Goal: Task Accomplishment & Management: Use online tool/utility

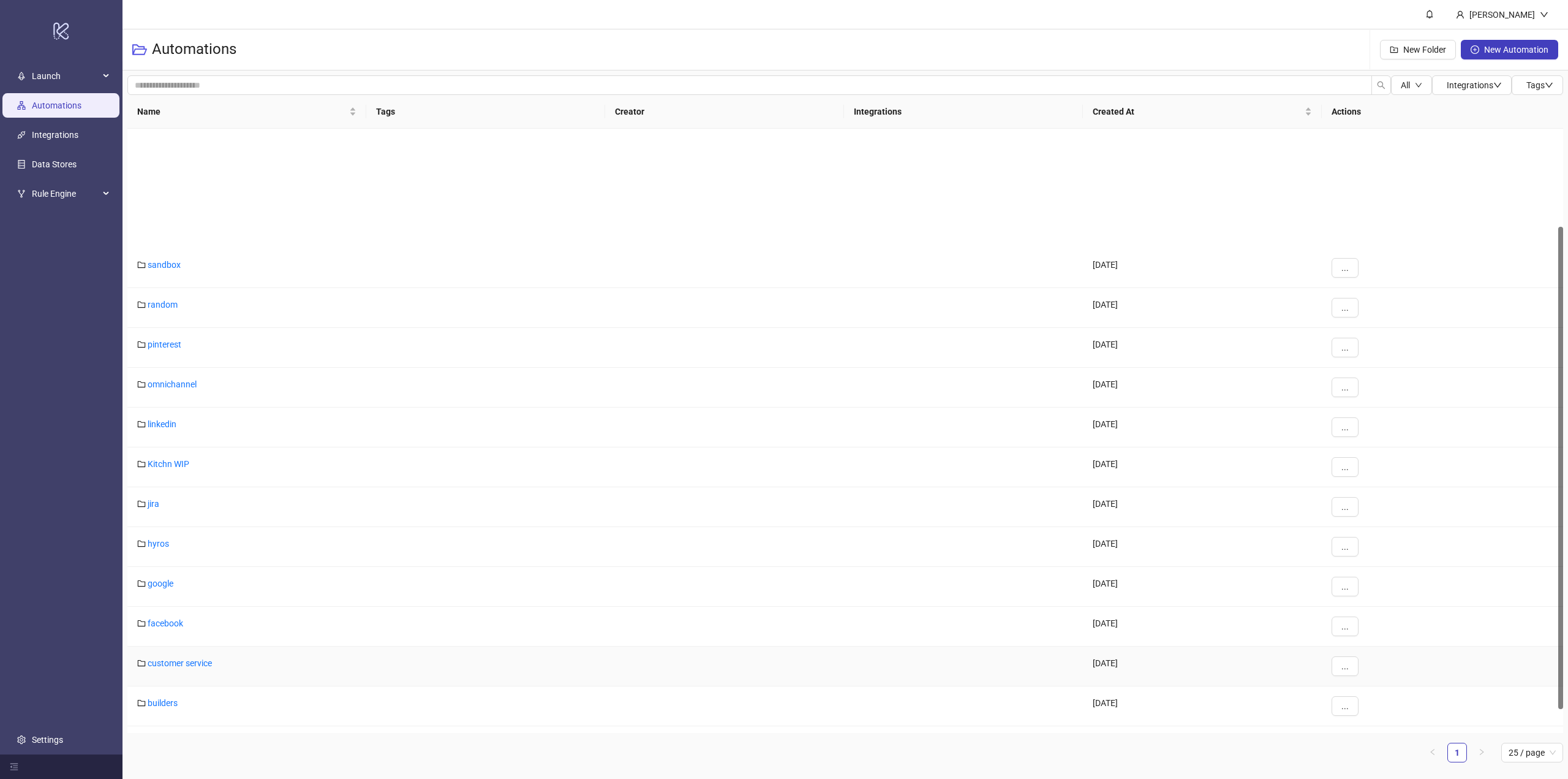
scroll to position [152, 0]
click at [163, 551] on link "builders" at bounding box center [163, 550] width 30 height 10
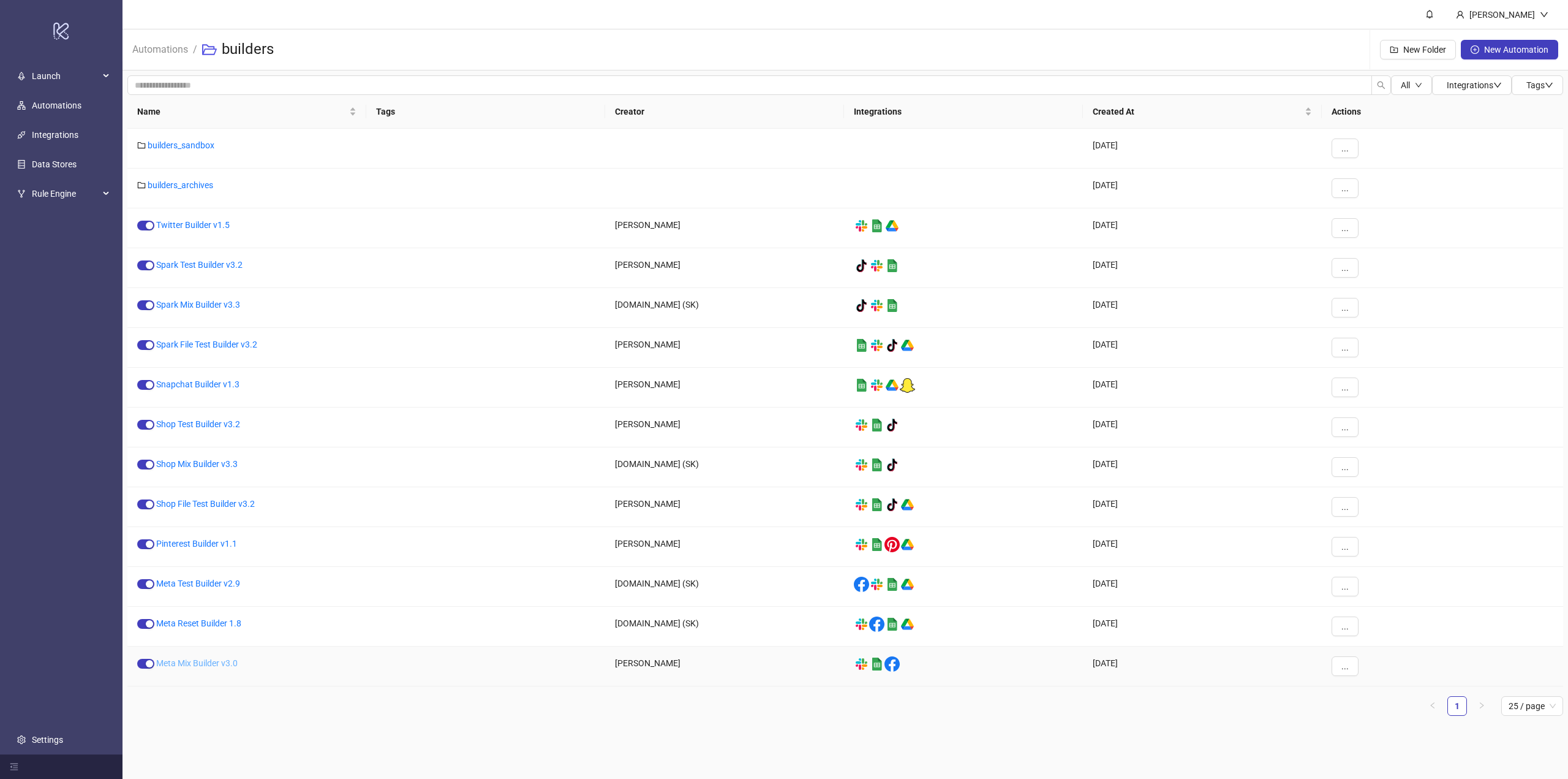
click at [190, 664] on link "Meta Mix Builder v3.0" at bounding box center [197, 663] width 82 height 10
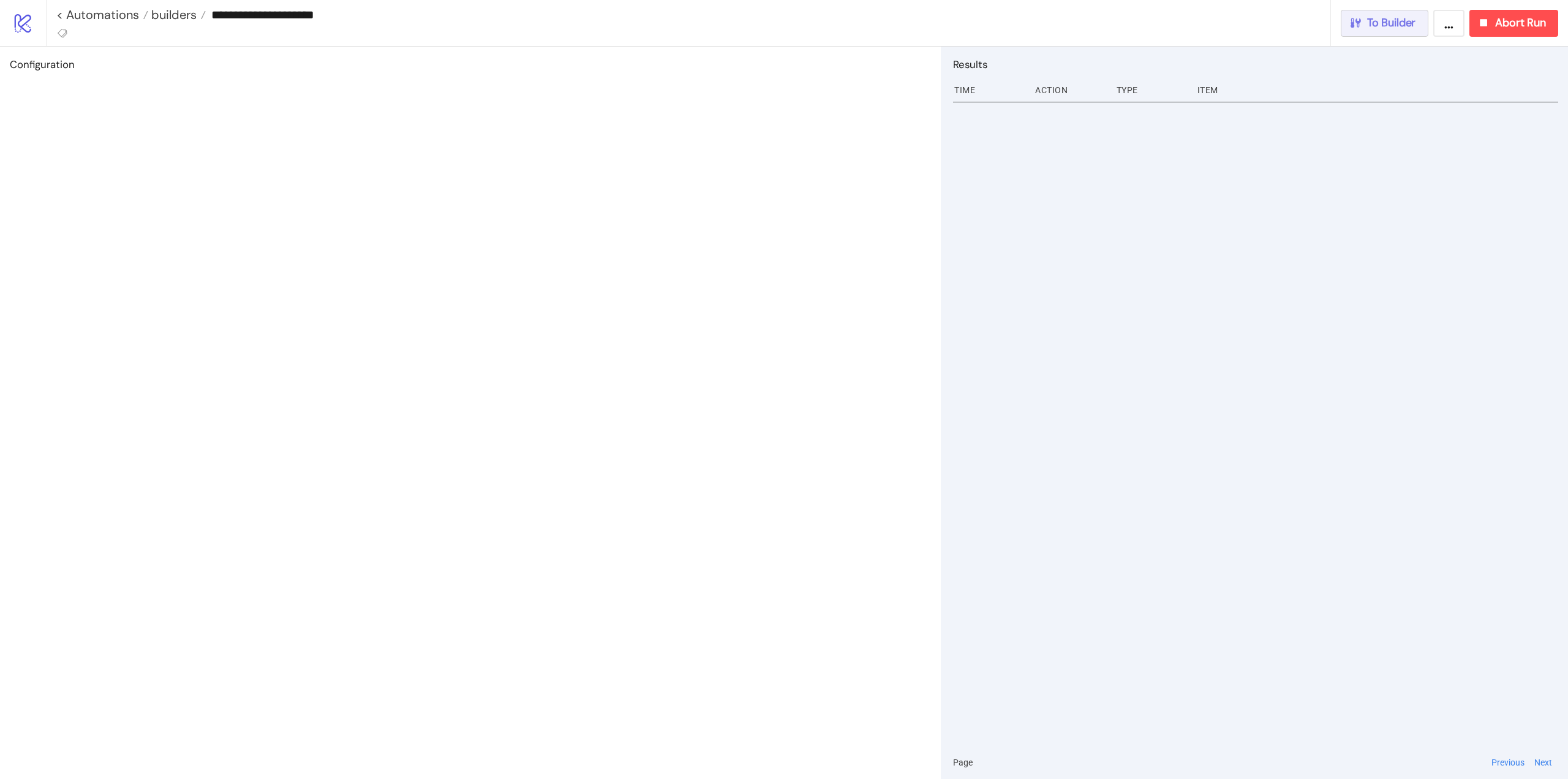
click at [1382, 26] on span "To Builder" at bounding box center [1391, 23] width 49 height 14
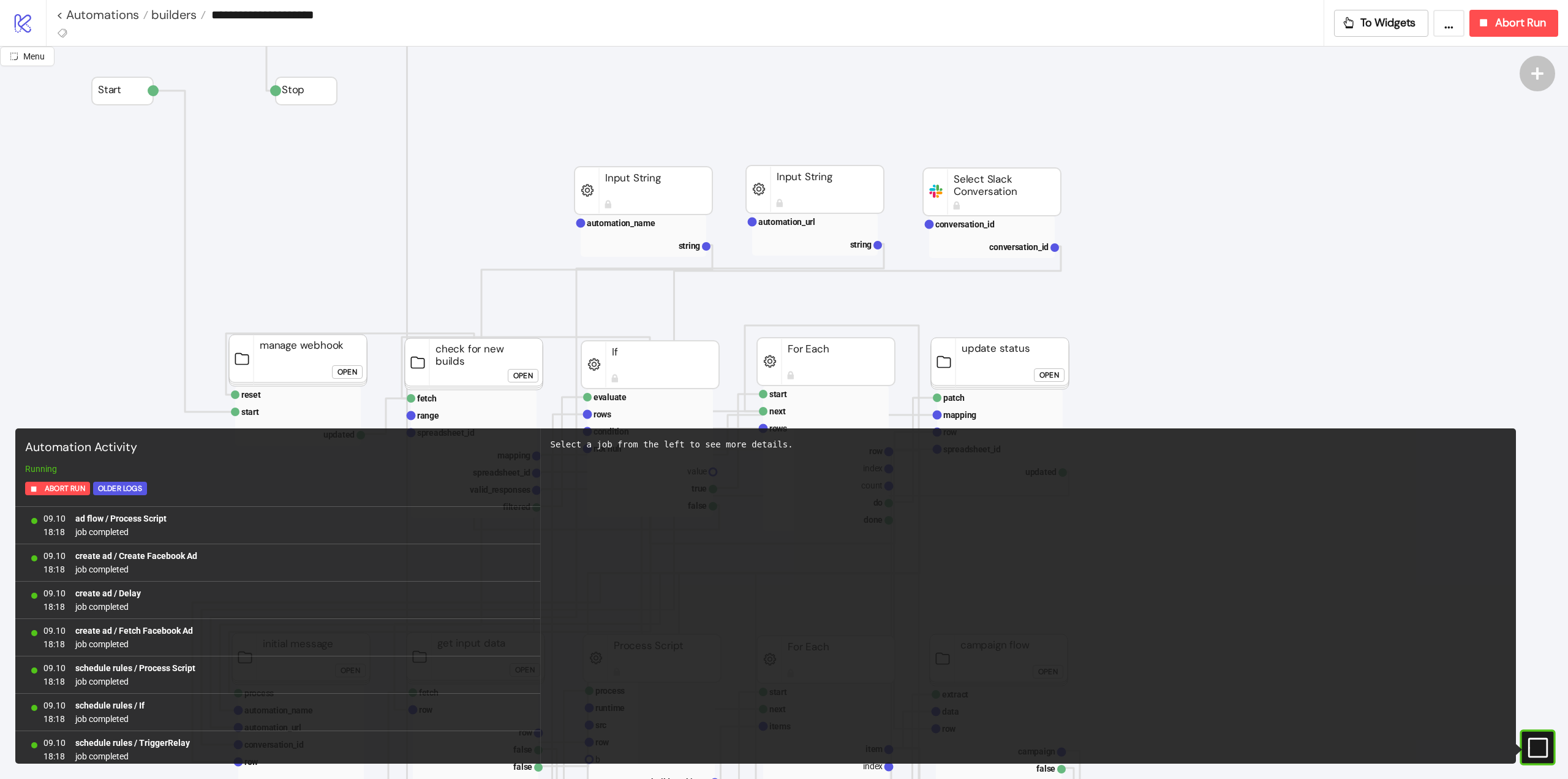
scroll to position [977, 0]
drag, startPoint x: 1545, startPoint y: 755, endPoint x: 1537, endPoint y: 748, distance: 10.6
click at [1544, 754] on icon "#e9k1n36qviq57_to { animation: e9k1n36qviq57_to__to 2000ms linear infinite norm…" at bounding box center [1537, 747] width 22 height 22
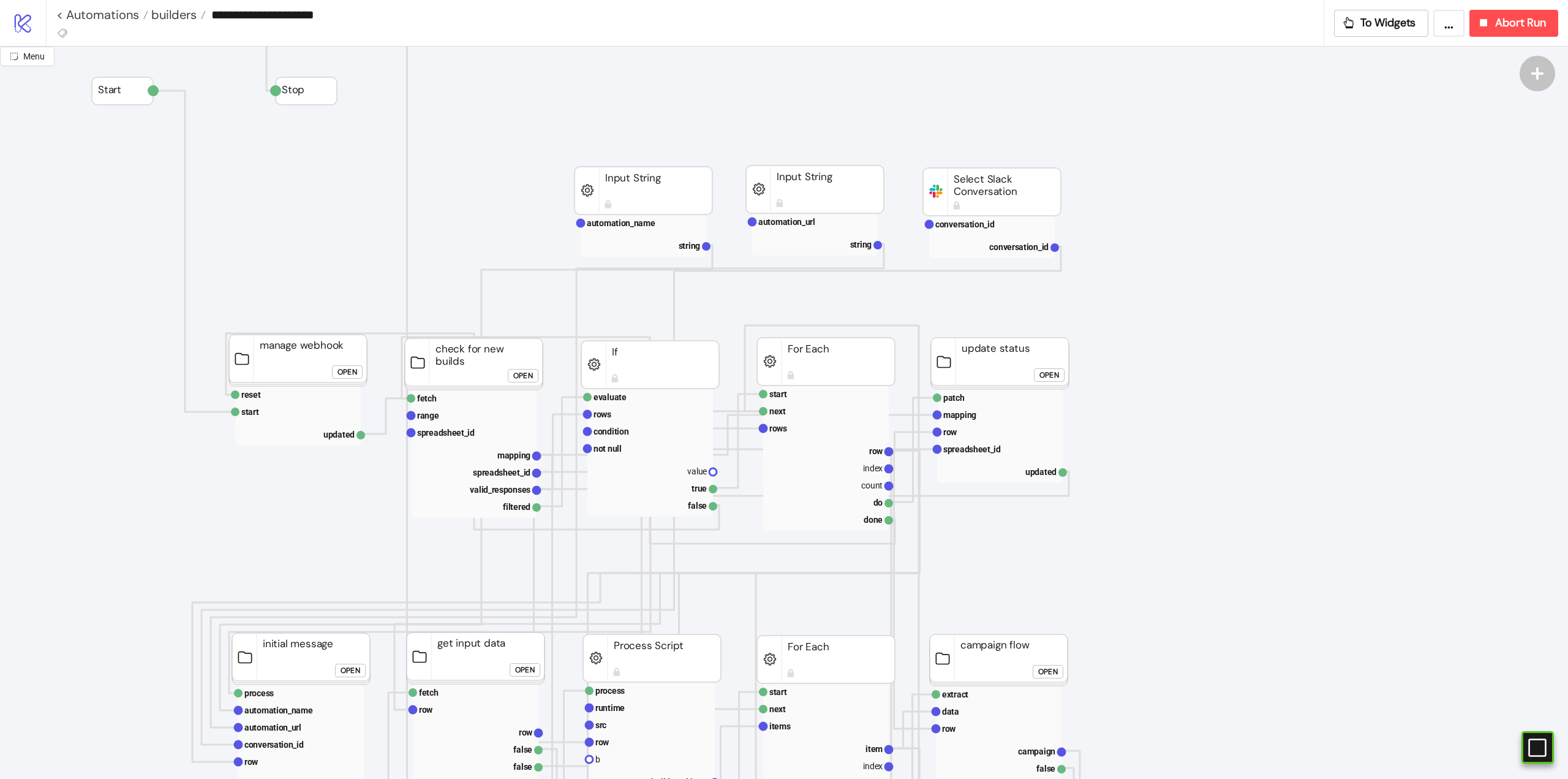
scroll to position [184, 0]
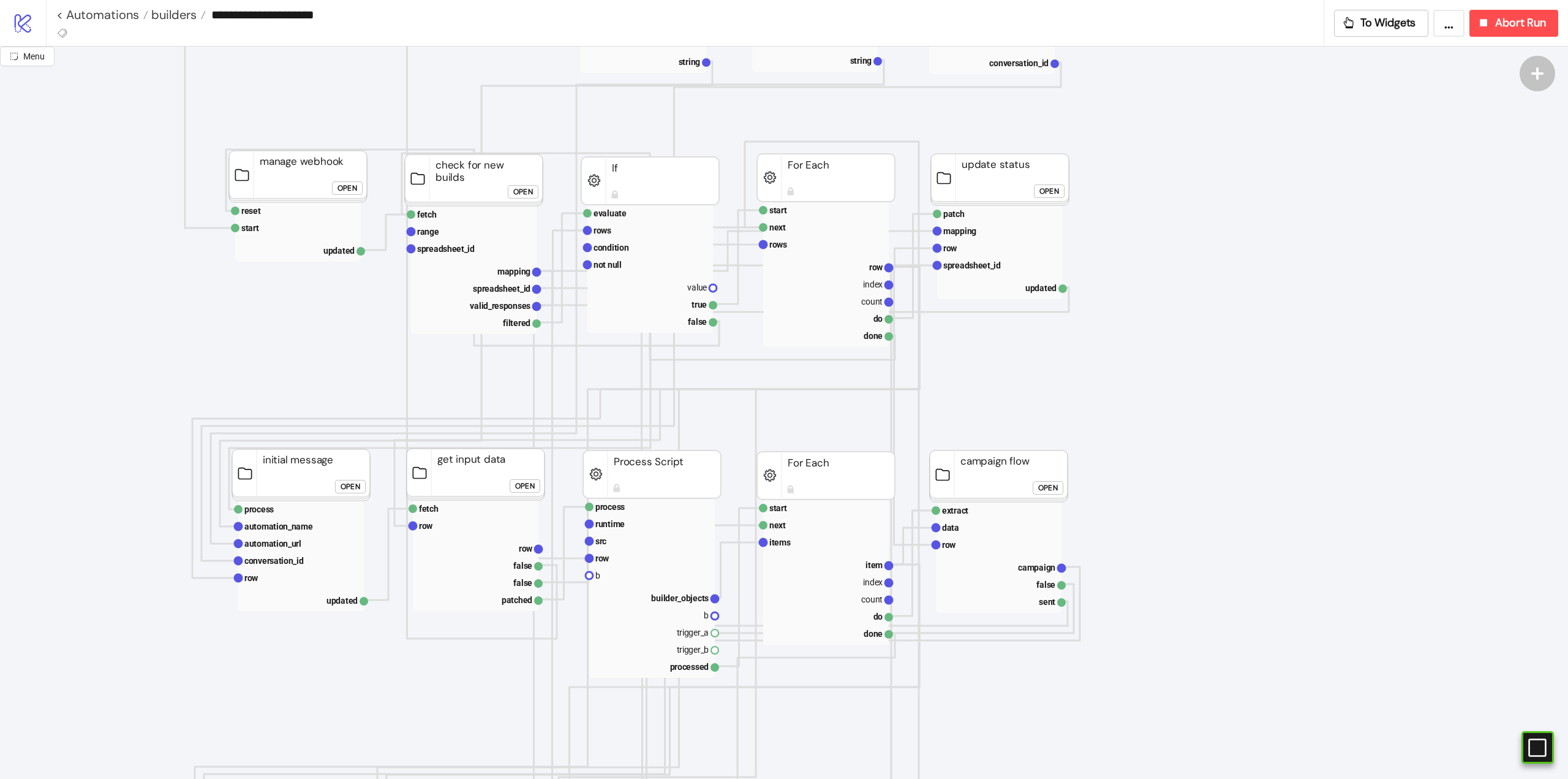
click at [526, 479] on div "Open" at bounding box center [525, 487] width 20 height 14
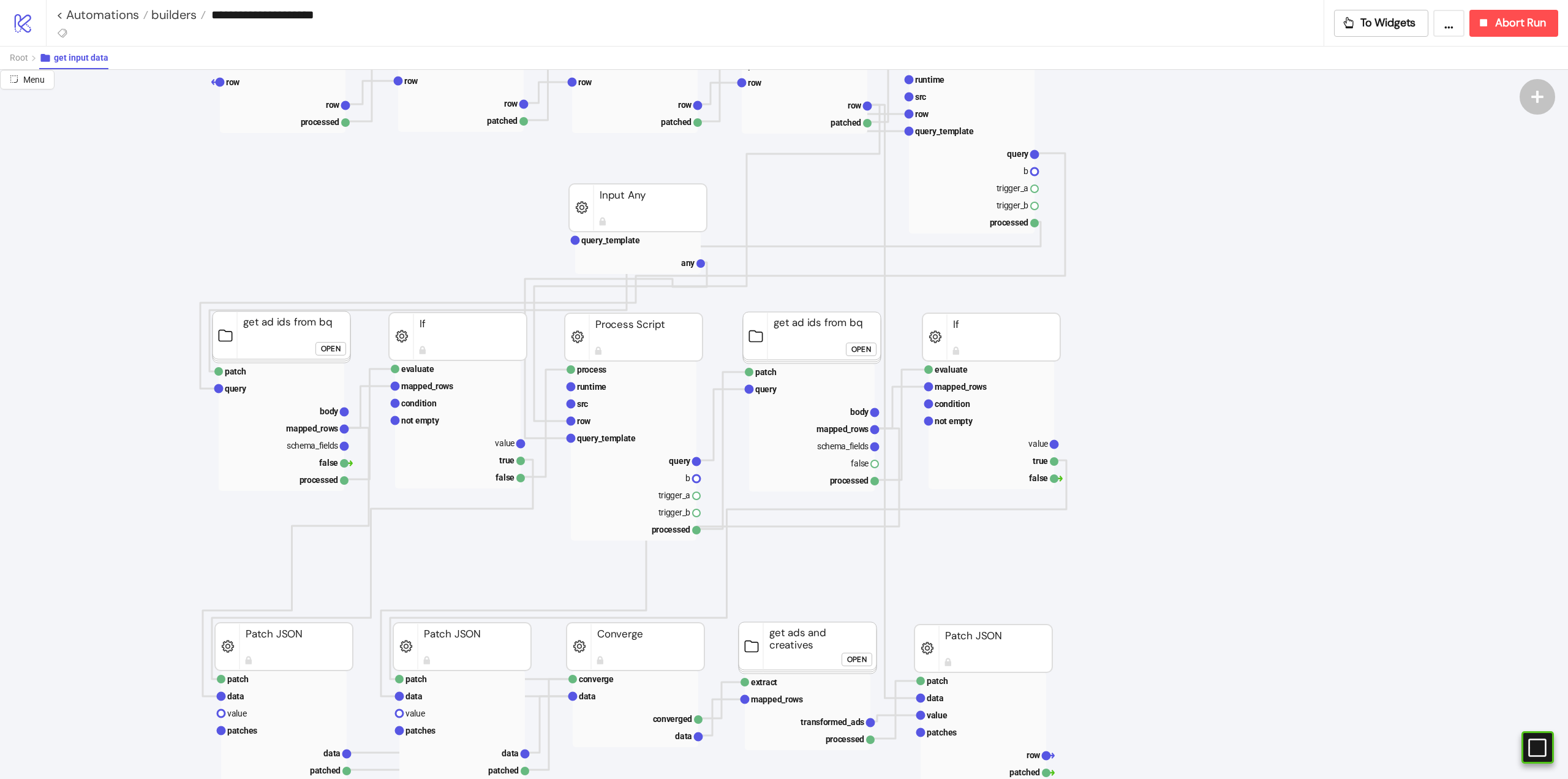
scroll to position [61, 0]
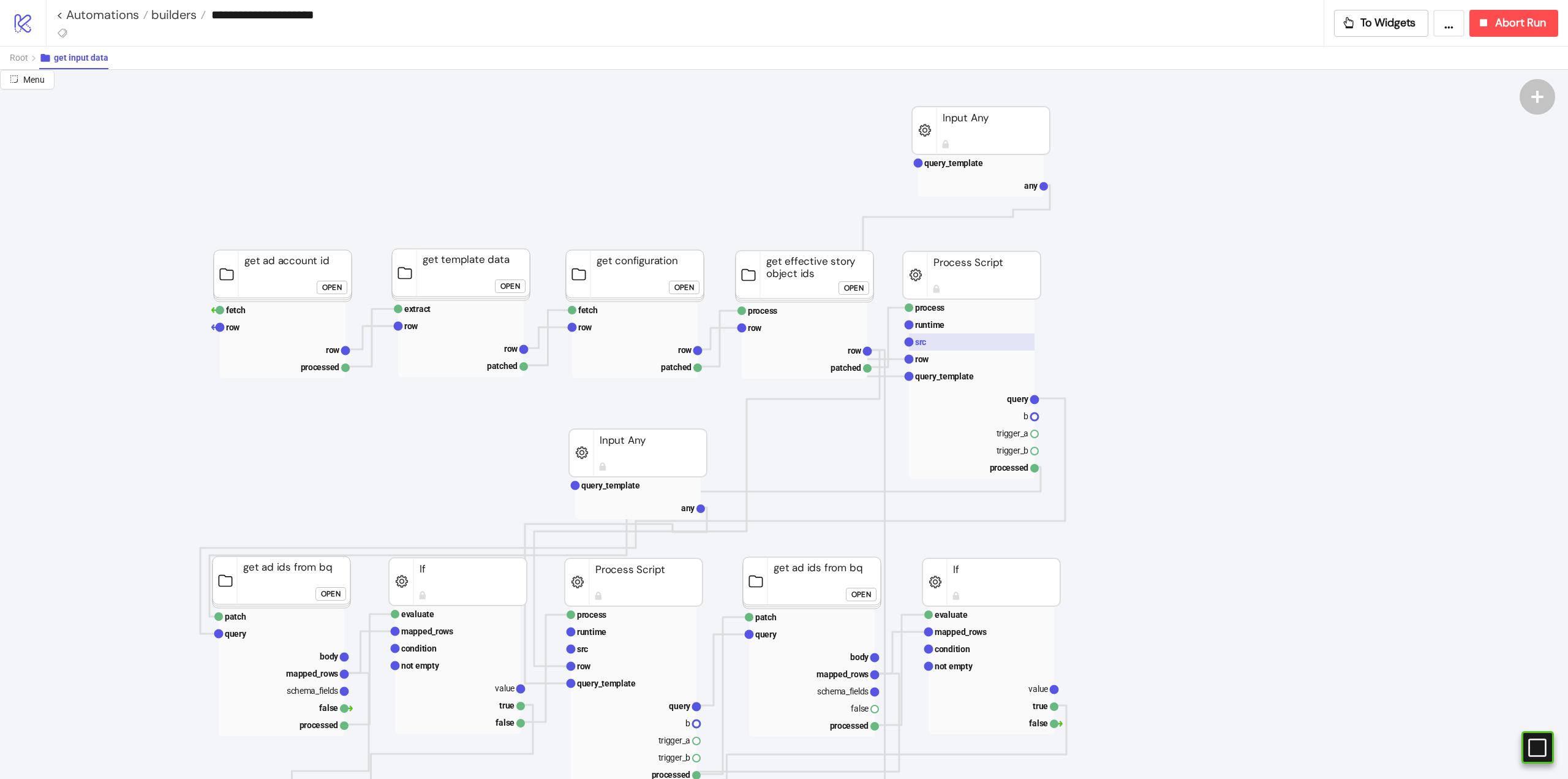
click at [933, 343] on rect at bounding box center [972, 342] width 126 height 17
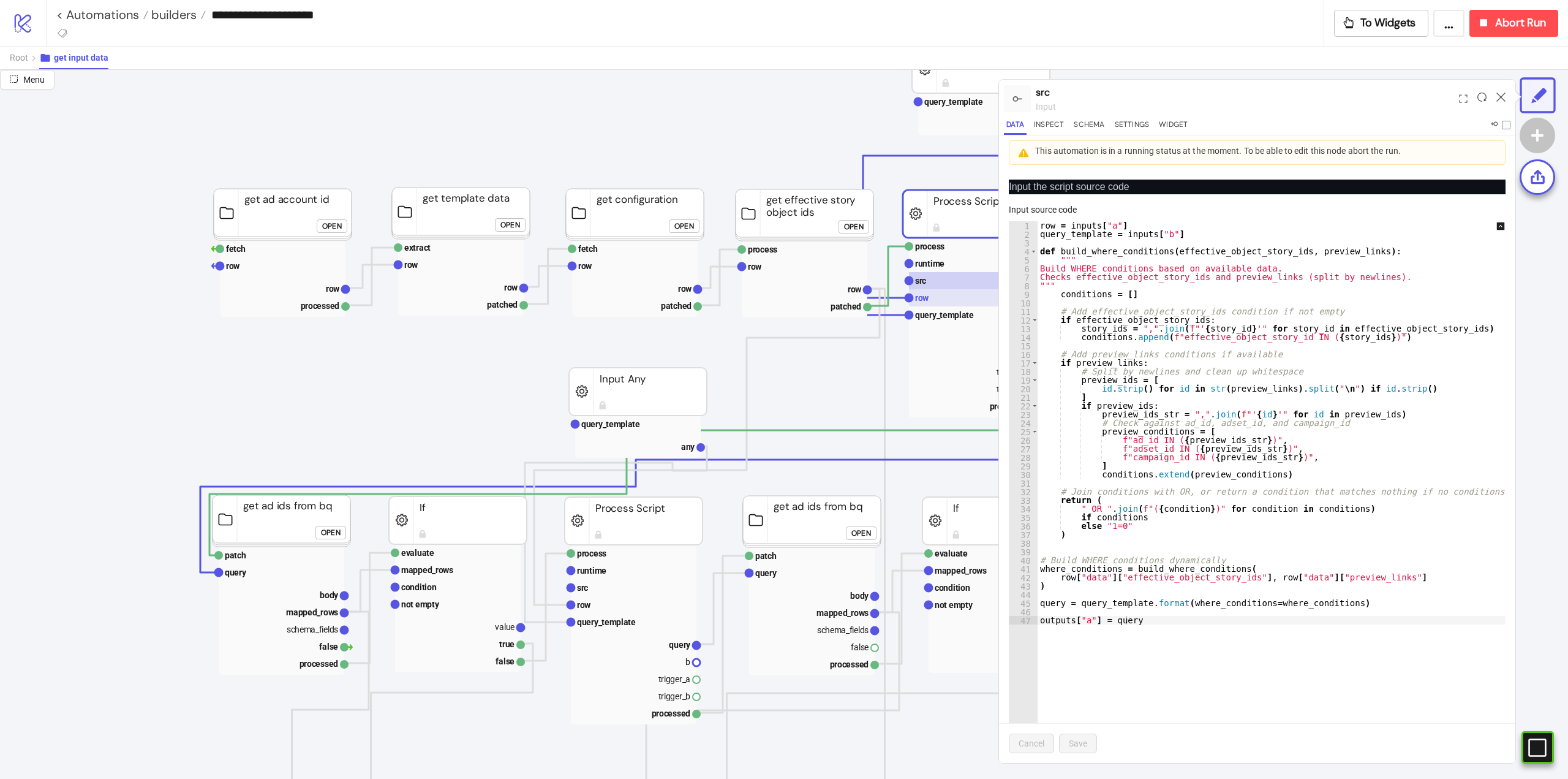
scroll to position [245, 0]
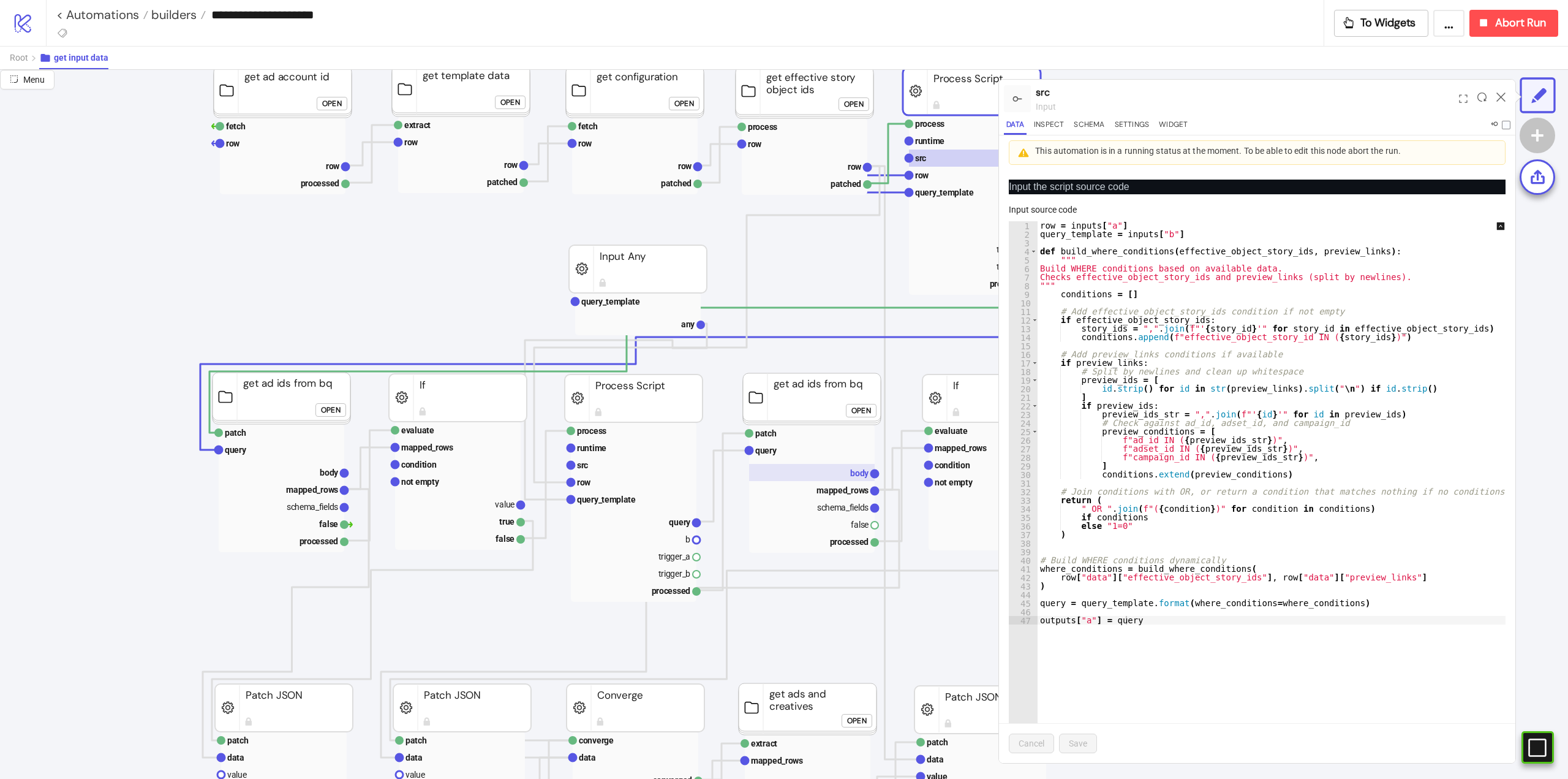
click at [853, 475] on text "body" at bounding box center [859, 473] width 19 height 10
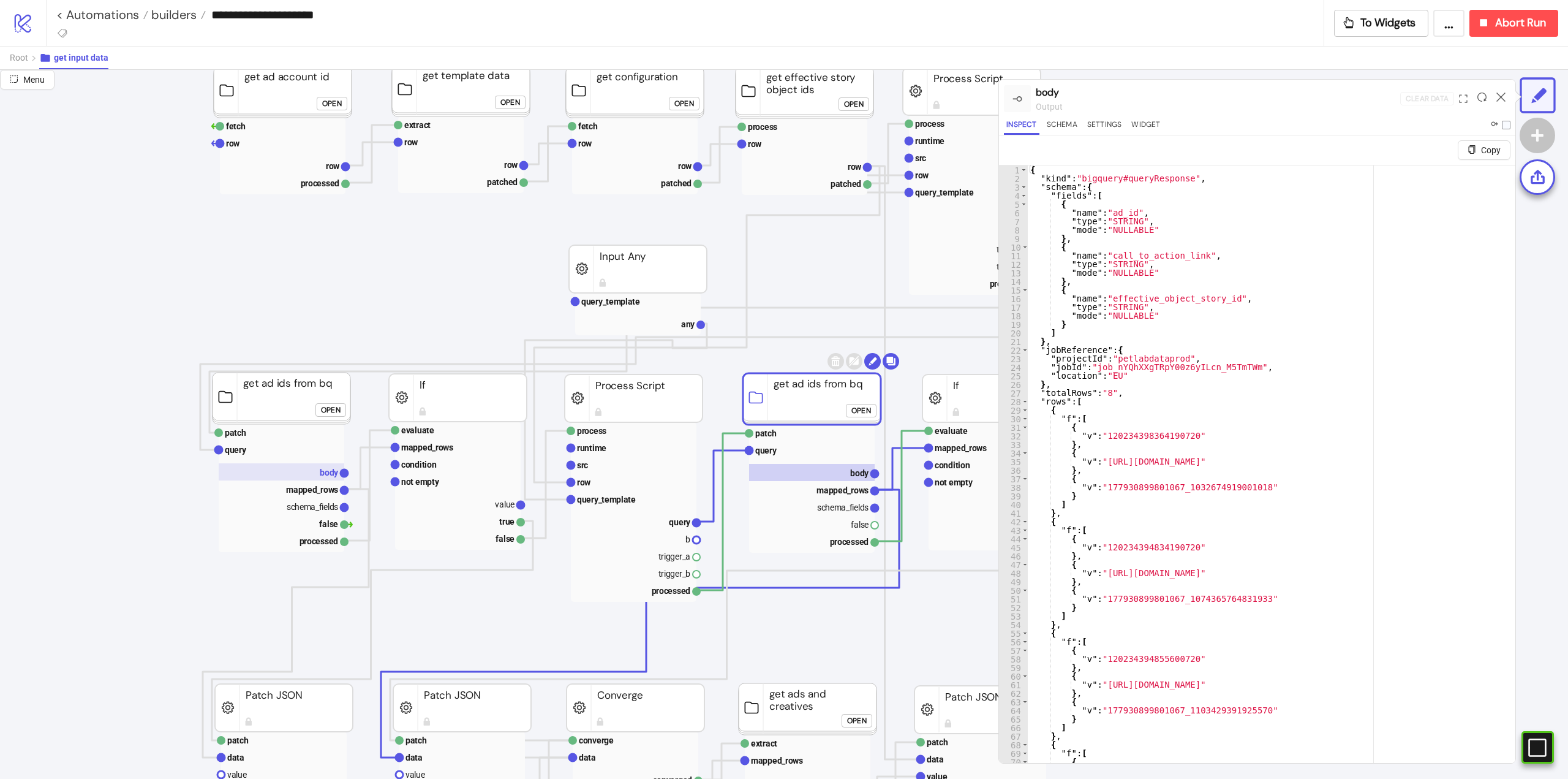
click at [320, 476] on text "body" at bounding box center [329, 472] width 19 height 10
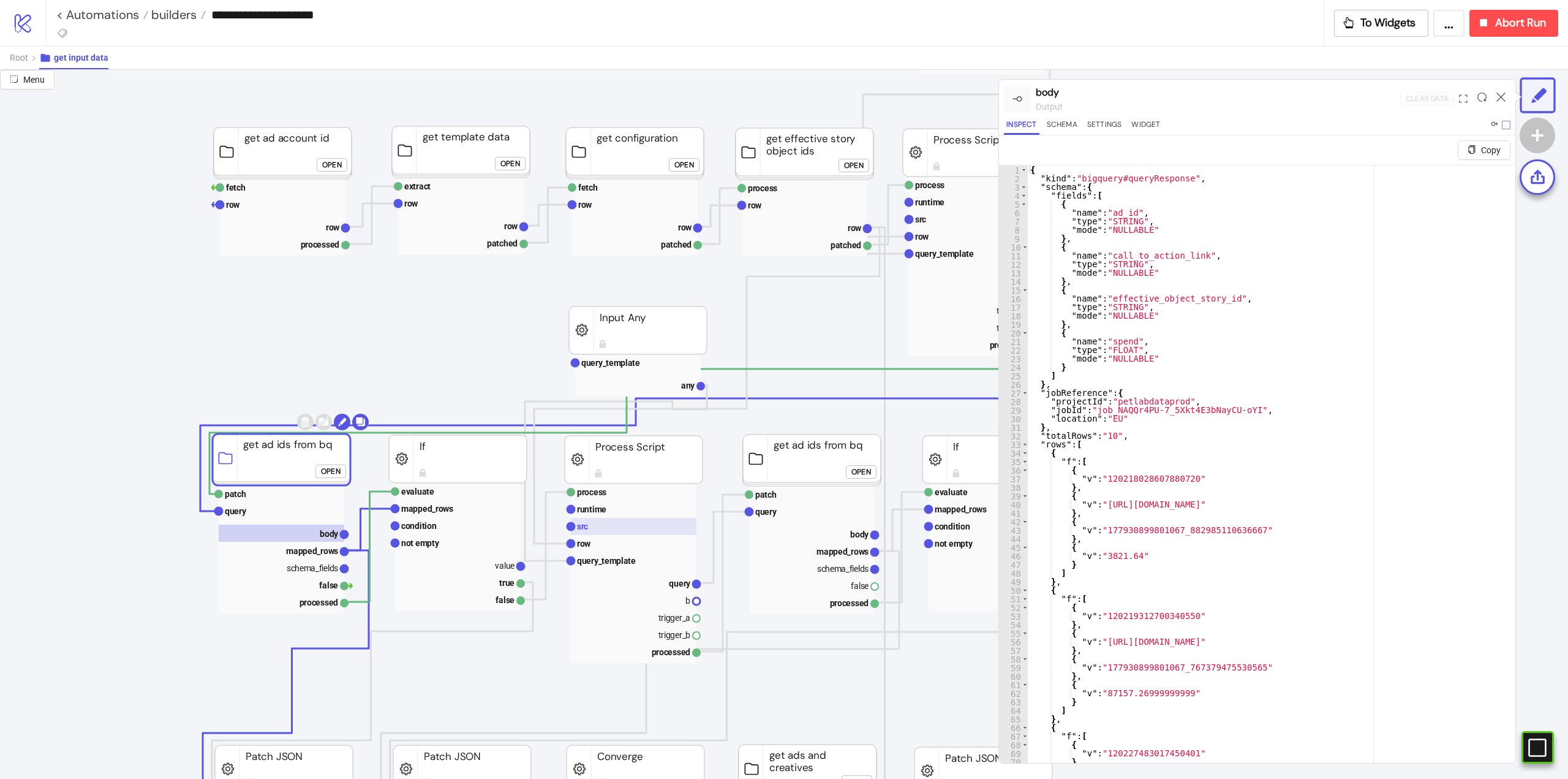
scroll to position [122, 0]
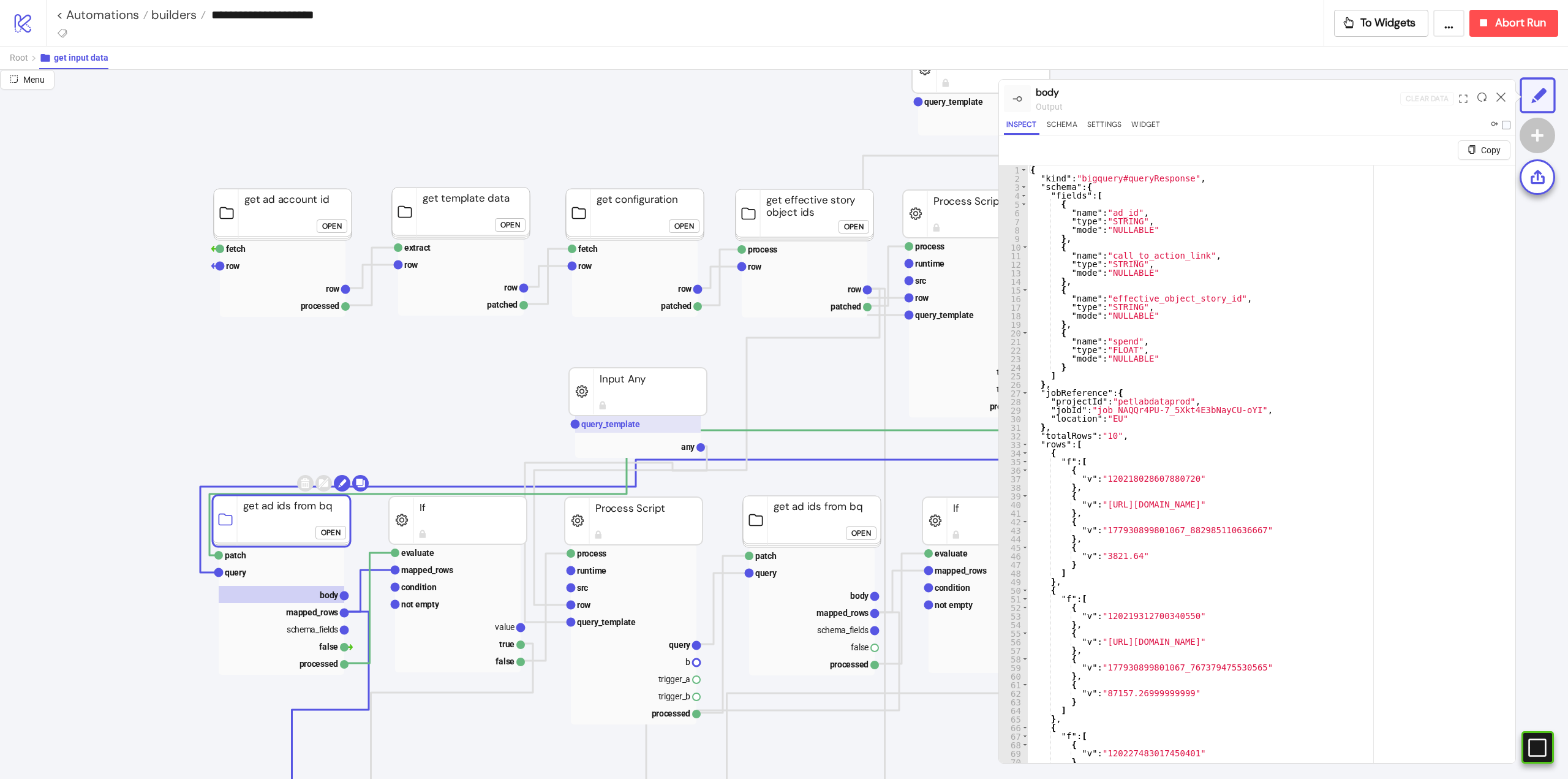
click at [658, 424] on rect at bounding box center [638, 424] width 126 height 17
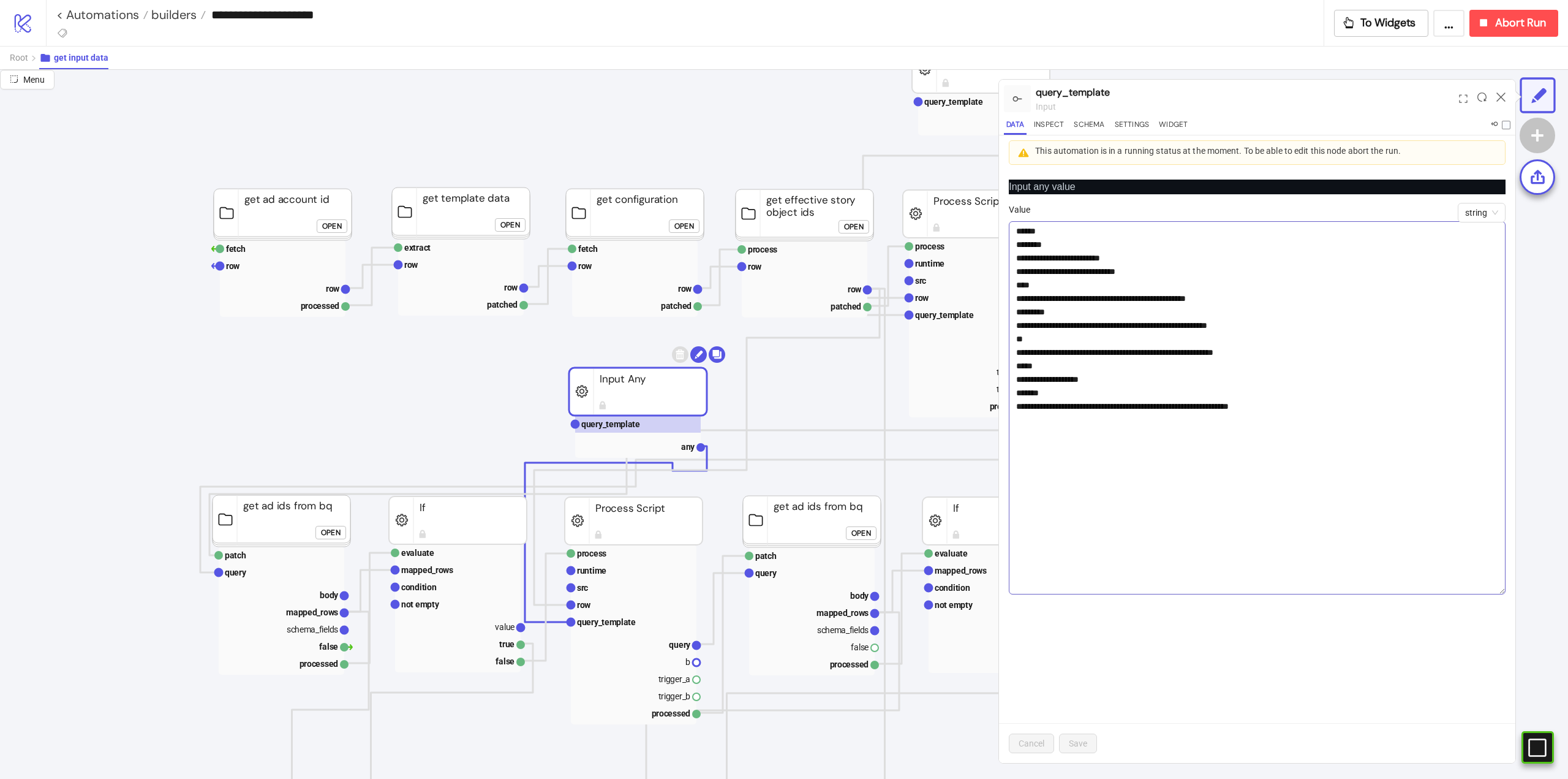
drag, startPoint x: 1505, startPoint y: 249, endPoint x: 1378, endPoint y: 549, distance: 325.8
click at [1518, 593] on div "**********" at bounding box center [784, 424] width 1568 height 709
click at [1337, 411] on textarea "**********" at bounding box center [1257, 409] width 497 height 377
